Goal: Information Seeking & Learning: Learn about a topic

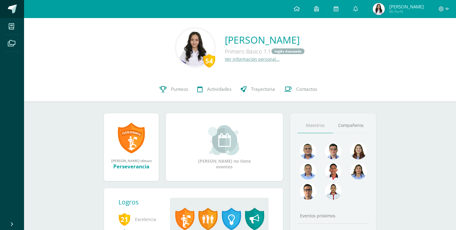
click at [8, 11] on span at bounding box center [12, 9] width 9 height 9
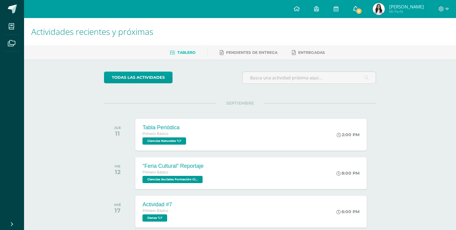
click at [358, 9] on icon at bounding box center [355, 8] width 5 height 5
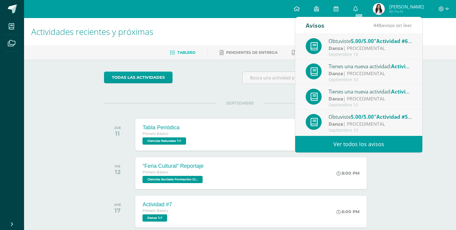
click at [372, 41] on span "5.00/5.00" at bounding box center [362, 41] width 23 height 7
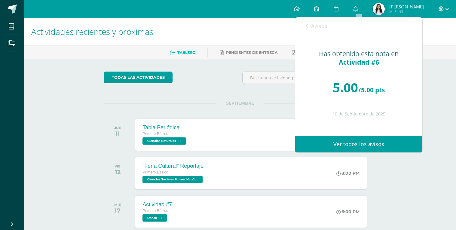
scroll to position [10, 0]
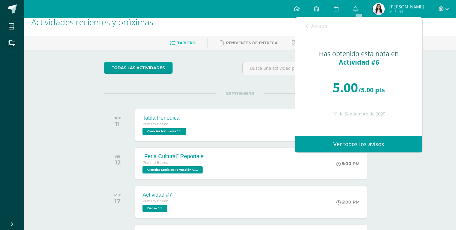
click at [323, 30] on link "Avisos" at bounding box center [317, 25] width 22 height 17
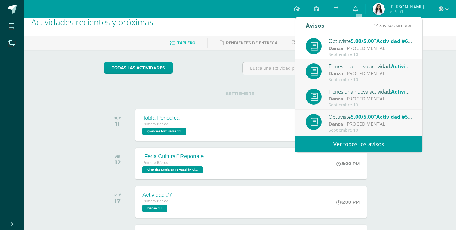
click at [378, 73] on div "Danza | PROCEDIMENTAL" at bounding box center [371, 73] width 84 height 7
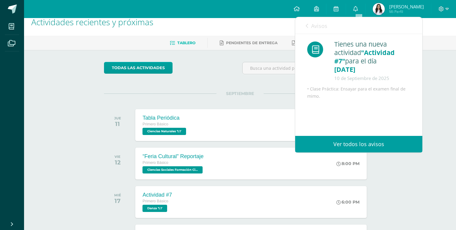
click at [323, 25] on span "Avisos" at bounding box center [319, 25] width 16 height 7
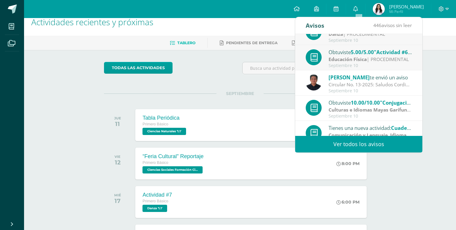
scroll to position [91, 0]
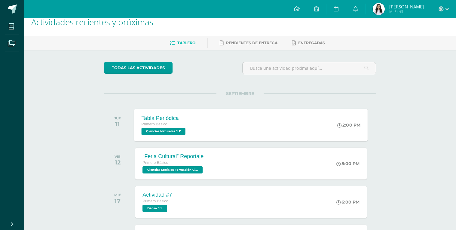
click at [233, 114] on div "Tabla Periódica Primero Básico Ciencias Naturales '1.1' 2:00 PM Tabla Periódica…" at bounding box center [251, 125] width 234 height 32
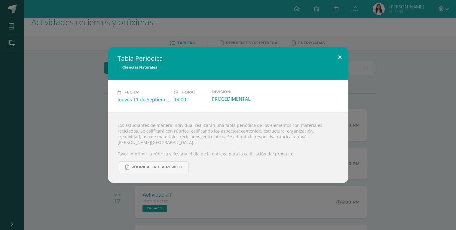
click at [339, 60] on button at bounding box center [339, 57] width 17 height 20
